Goal: Find specific page/section: Find specific page/section

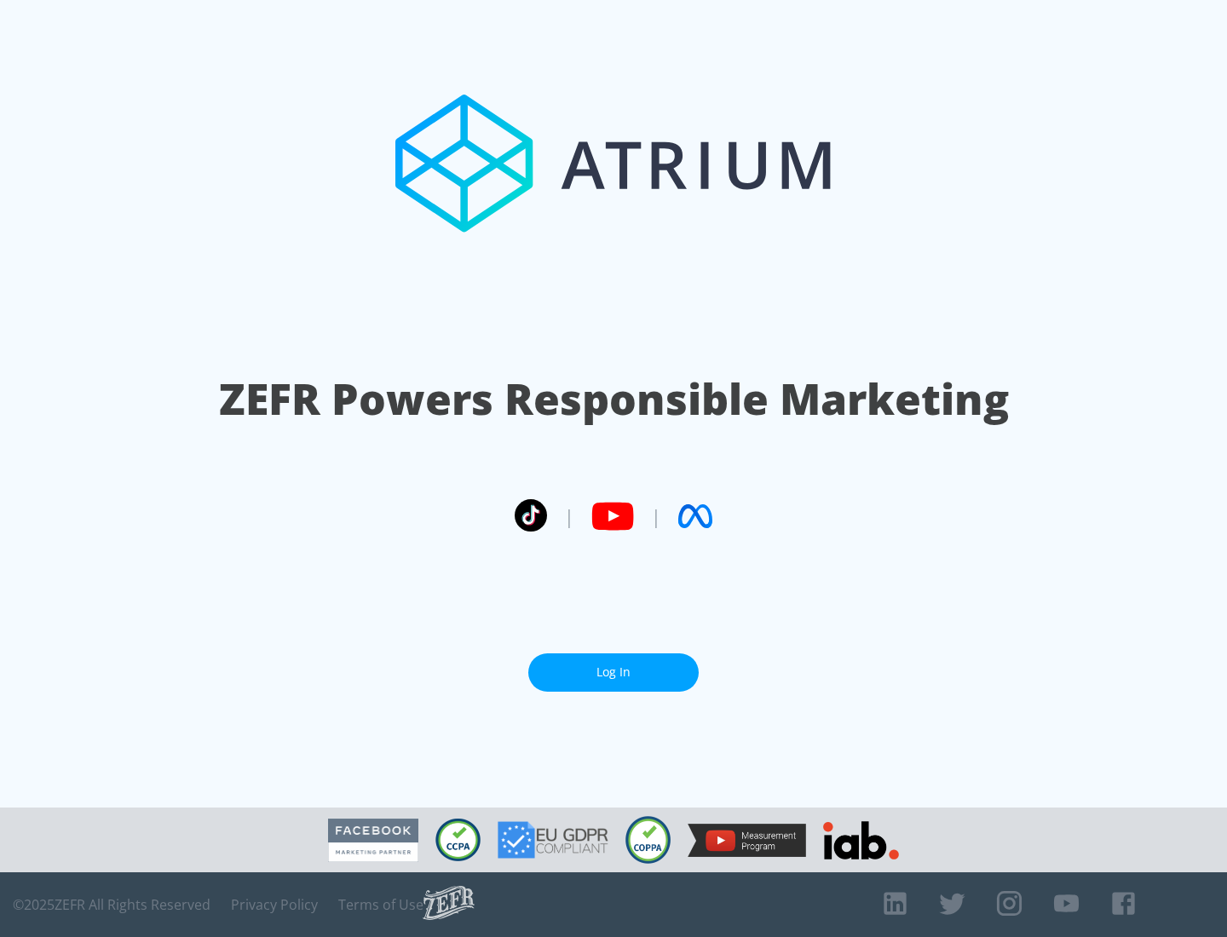
click at [613, 672] on link "Log In" at bounding box center [613, 672] width 170 height 38
